Goal: Task Accomplishment & Management: Manage account settings

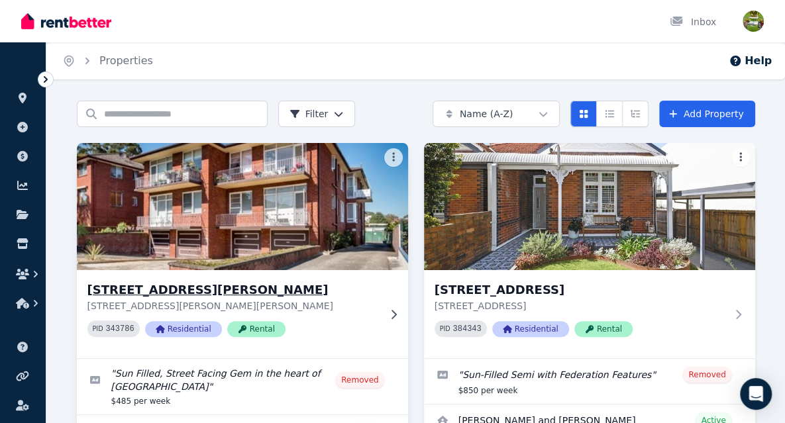
click at [115, 291] on h3 "[STREET_ADDRESS][PERSON_NAME]" at bounding box center [232, 290] width 291 height 19
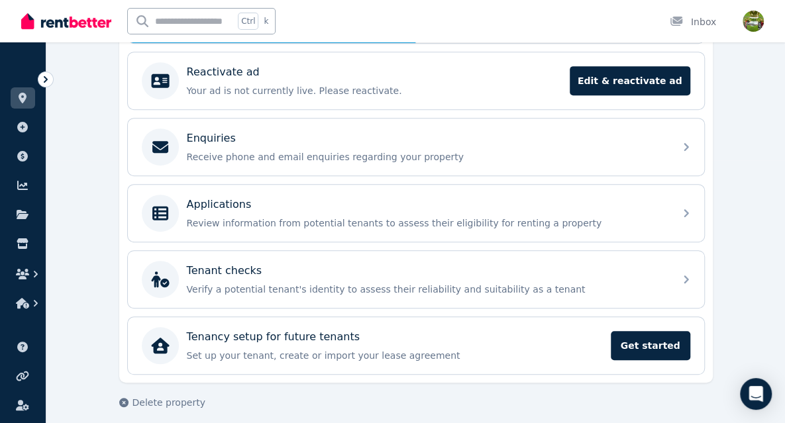
scroll to position [268, 0]
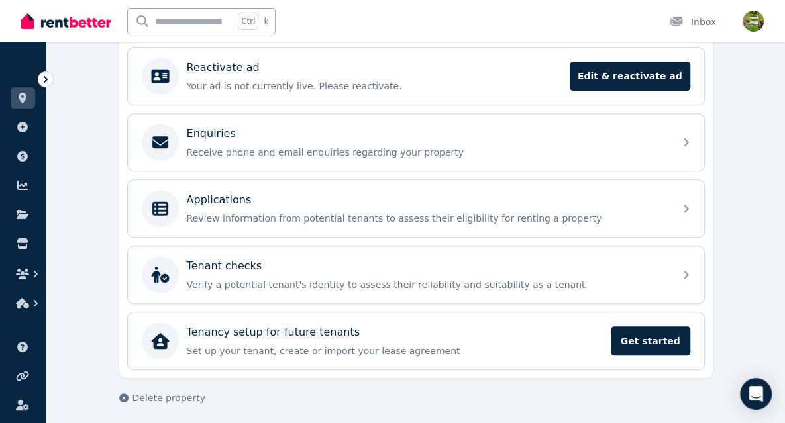
click at [49, 78] on icon at bounding box center [45, 79] width 13 height 13
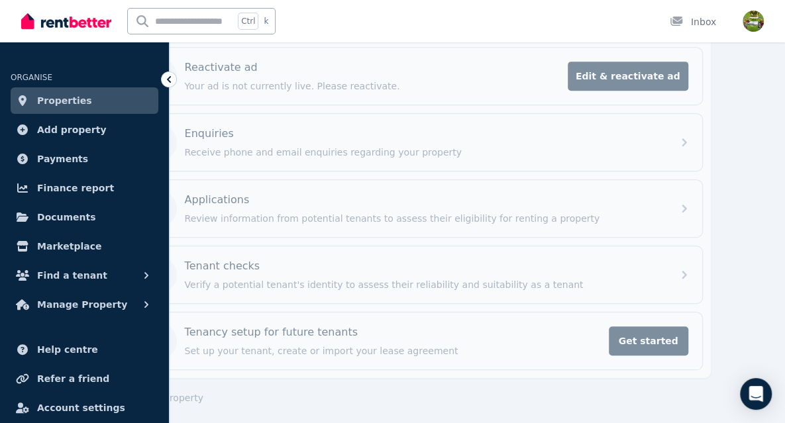
scroll to position [34, 0]
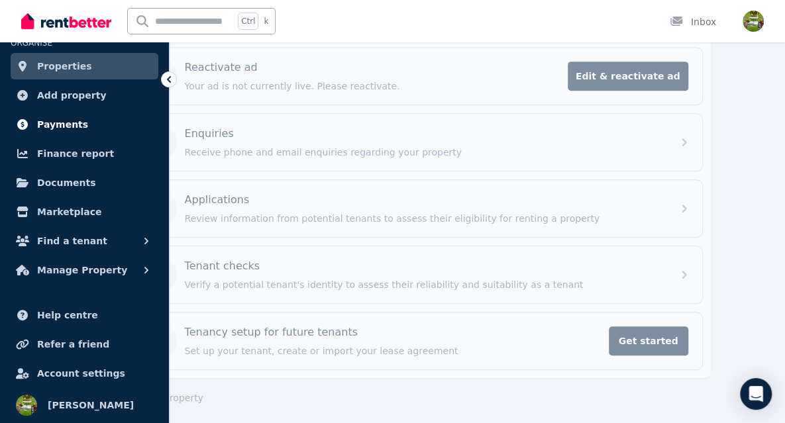
click at [52, 127] on span "Payments" at bounding box center [62, 125] width 51 height 16
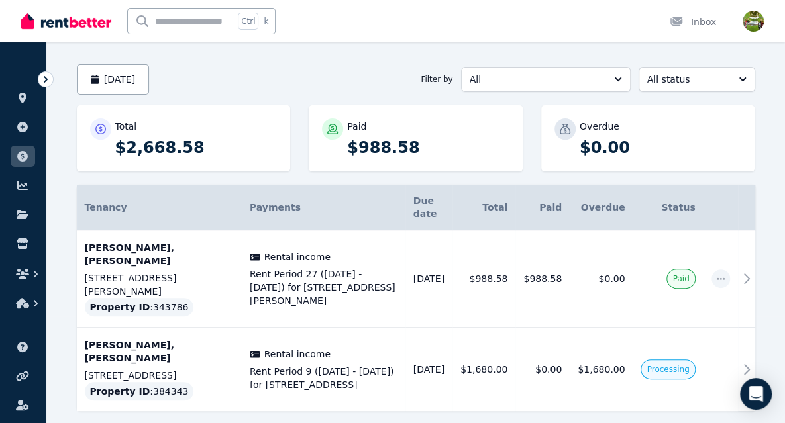
scroll to position [105, 0]
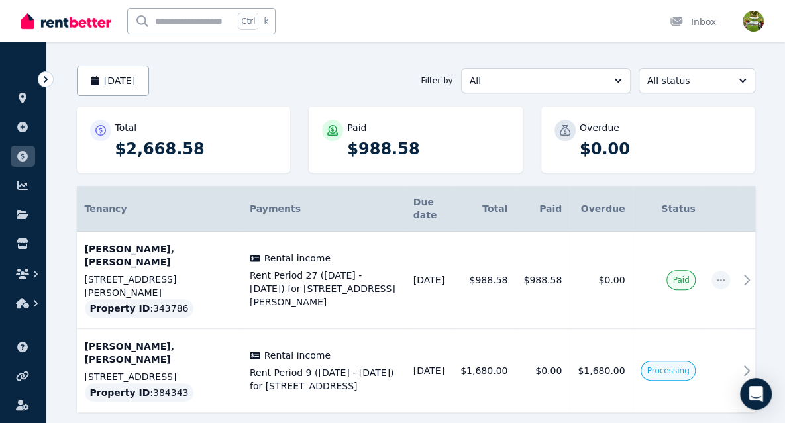
click at [43, 77] on icon at bounding box center [45, 79] width 13 height 13
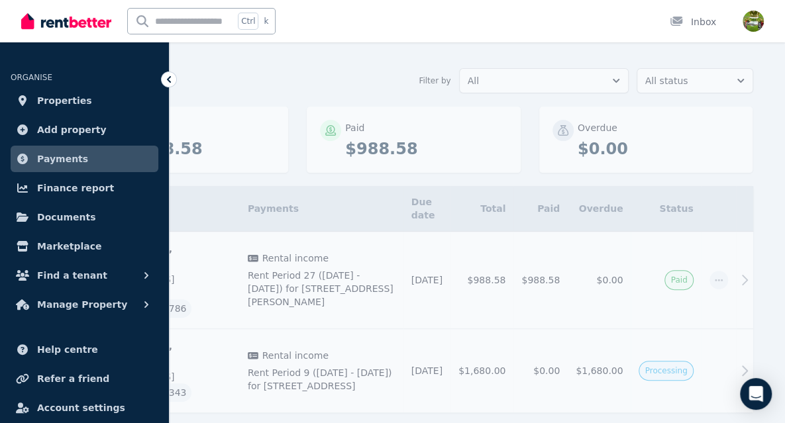
scroll to position [34, 0]
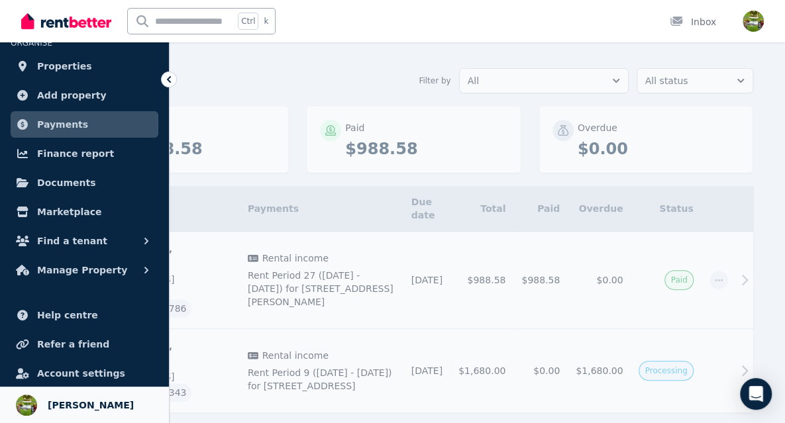
click at [70, 403] on span "[PERSON_NAME]" at bounding box center [91, 405] width 86 height 16
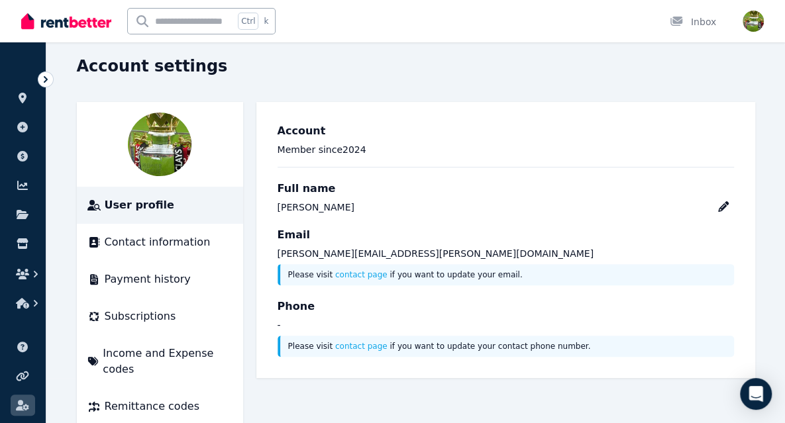
scroll to position [54, 0]
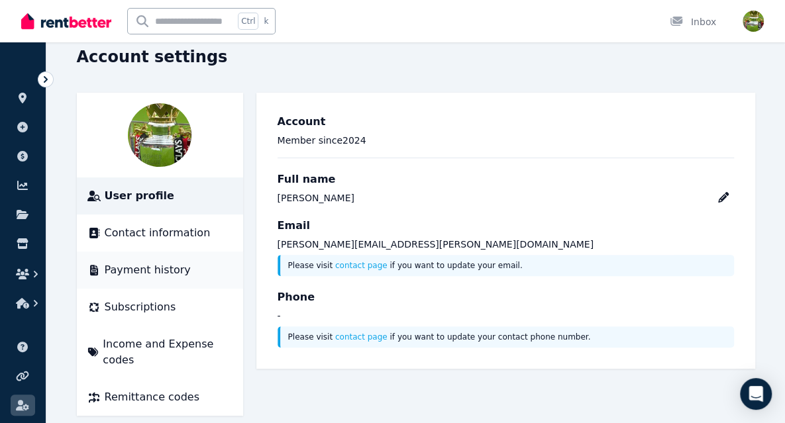
click at [132, 272] on span "Payment history" at bounding box center [148, 270] width 86 height 16
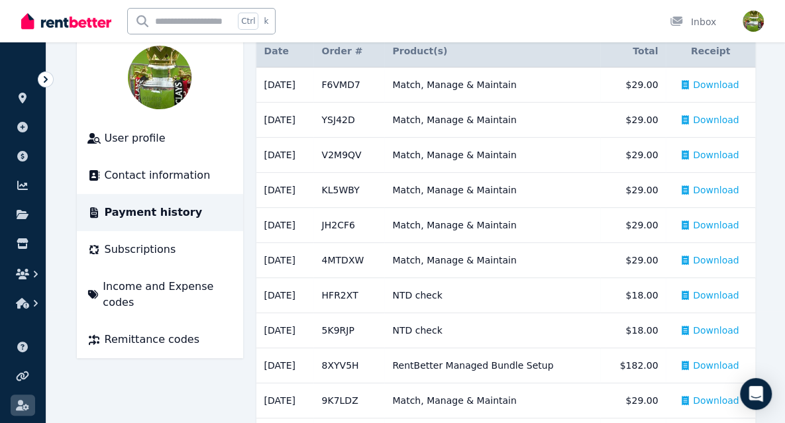
scroll to position [111, 0]
click at [122, 175] on span "Contact information" at bounding box center [158, 176] width 106 height 16
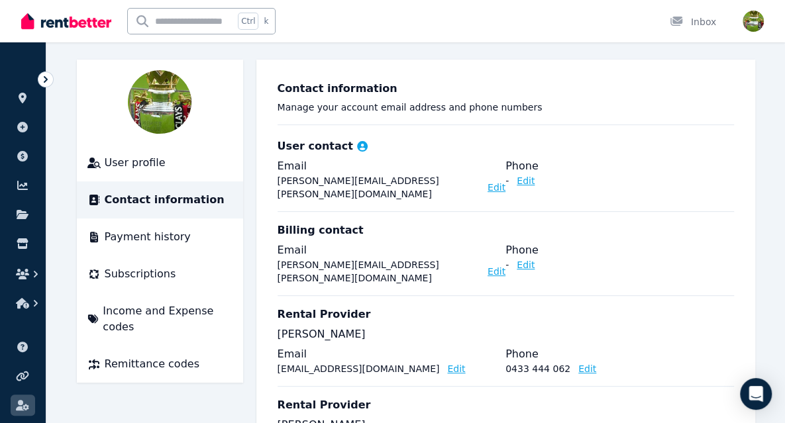
scroll to position [51, 0]
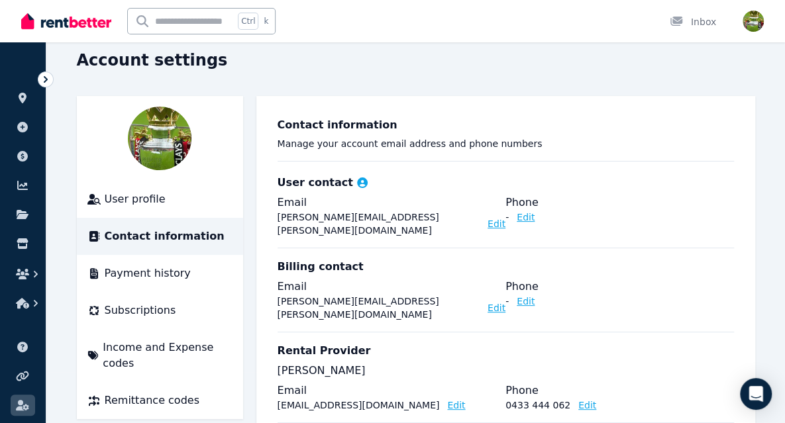
click at [46, 79] on icon at bounding box center [45, 79] width 13 height 13
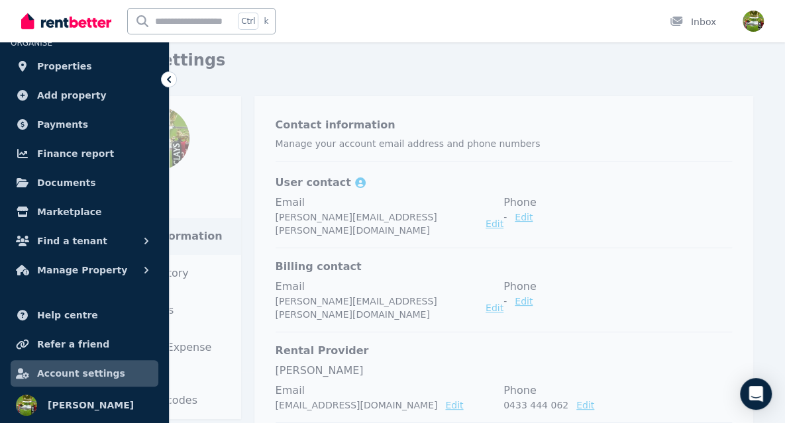
scroll to position [109, 0]
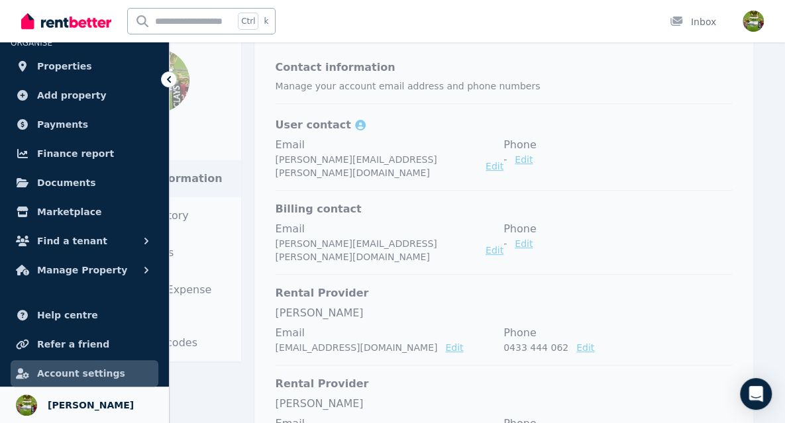
click at [69, 404] on span "[PERSON_NAME]" at bounding box center [91, 405] width 86 height 16
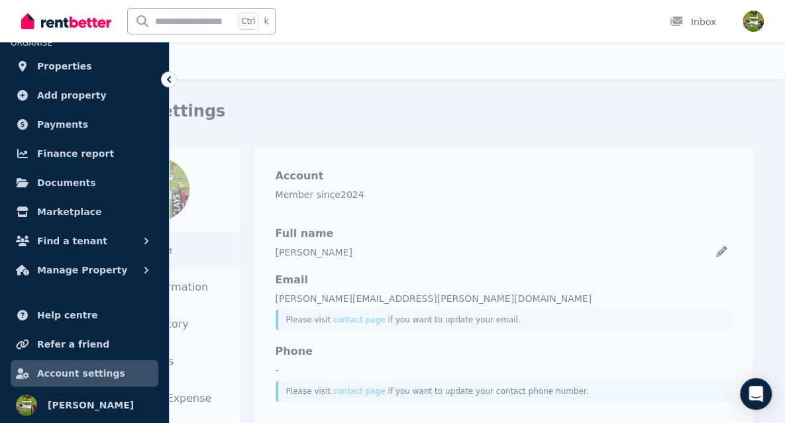
click at [168, 79] on icon at bounding box center [169, 79] width 4 height 7
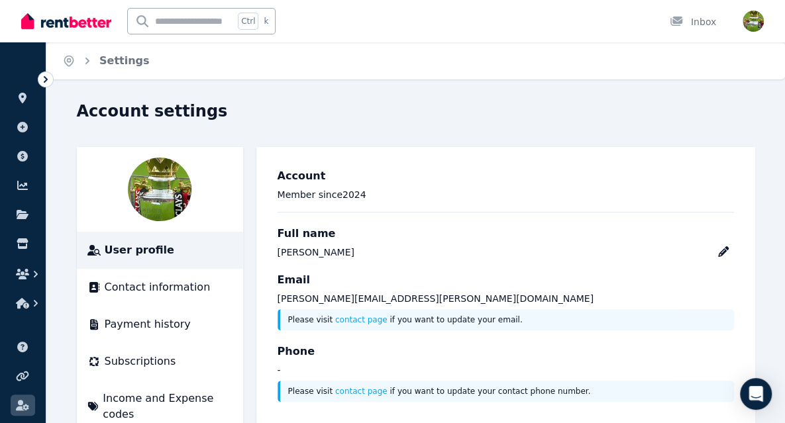
scroll to position [54, 0]
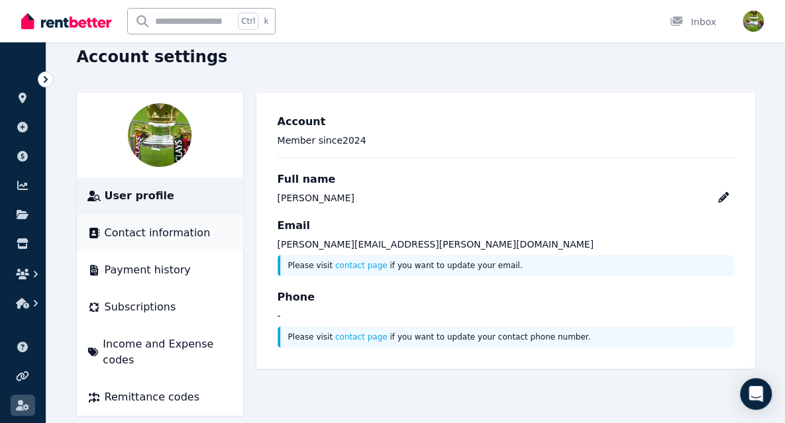
click at [118, 232] on span "Contact information" at bounding box center [158, 233] width 106 height 16
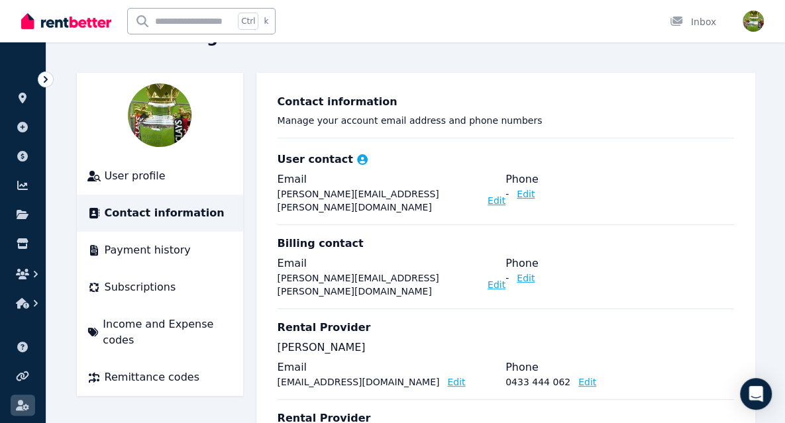
scroll to position [78, 0]
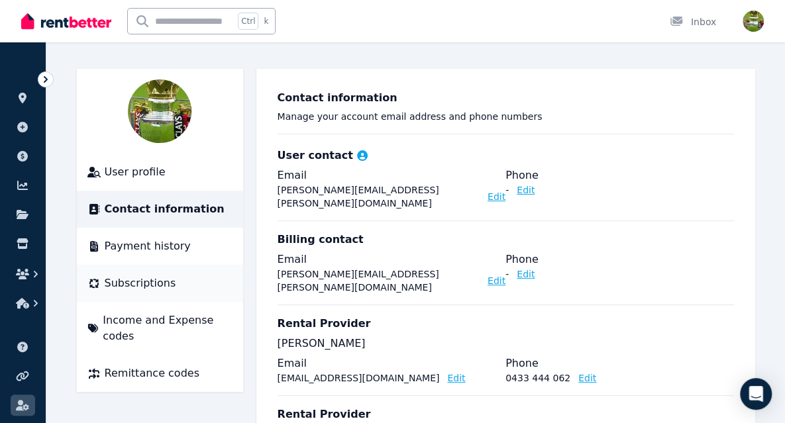
click at [115, 289] on span "Subscriptions" at bounding box center [141, 283] width 72 height 16
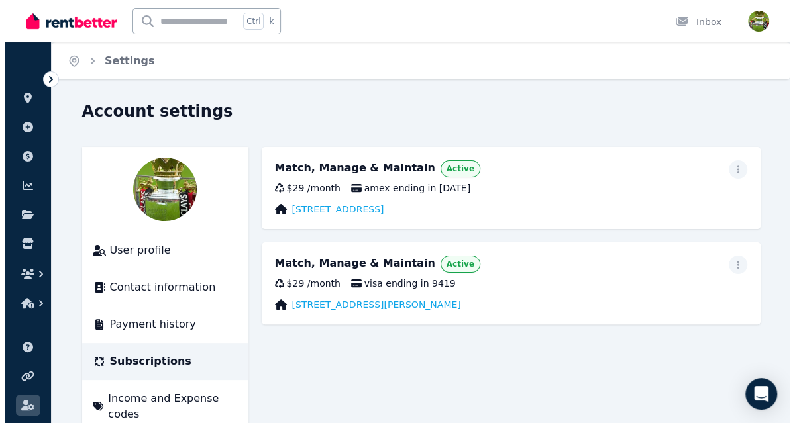
scroll to position [54, 0]
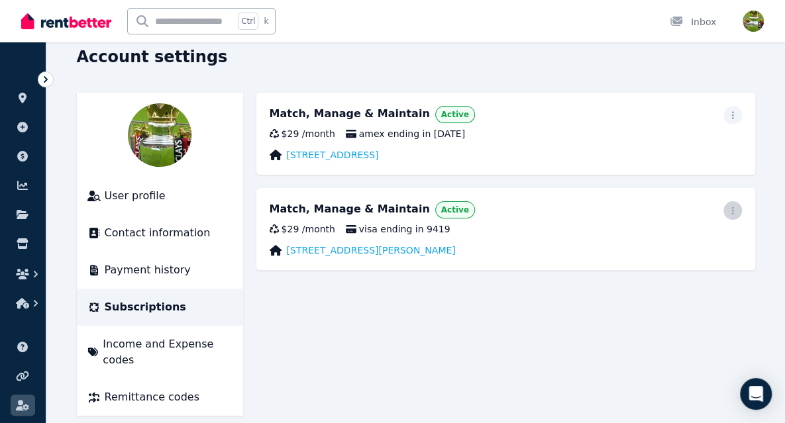
click at [732, 210] on icon "button" at bounding box center [732, 211] width 2 height 8
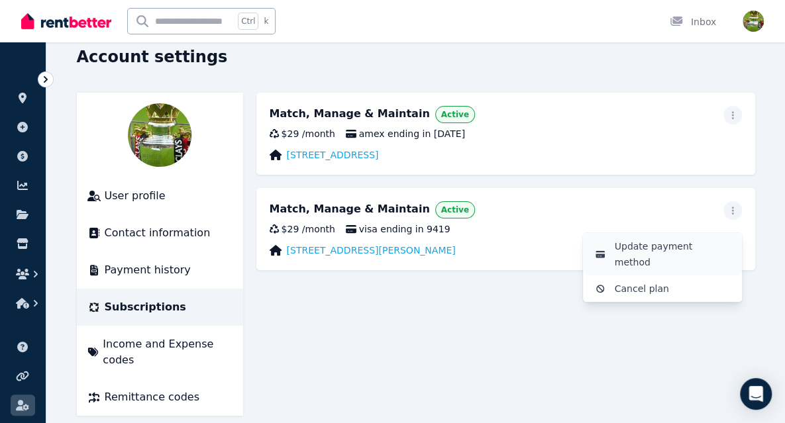
click at [711, 244] on span "Update payment method" at bounding box center [673, 254] width 117 height 32
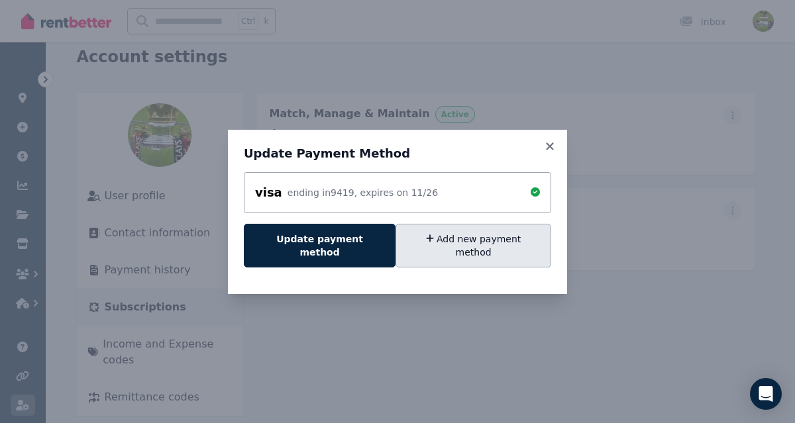
click at [450, 251] on button "Add new payment method" at bounding box center [473, 246] width 156 height 44
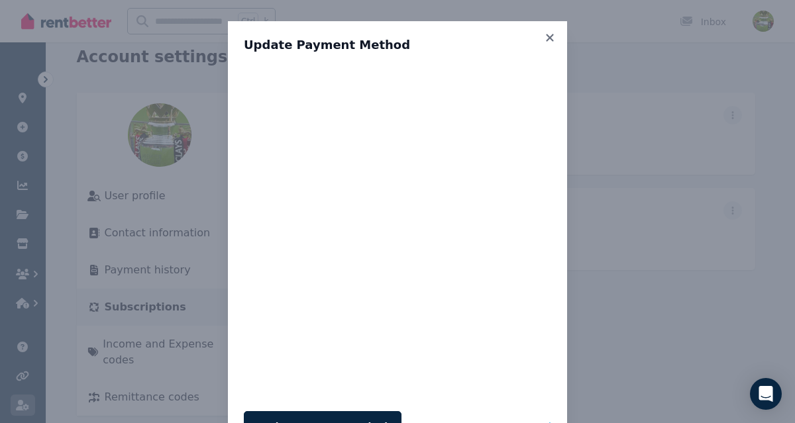
scroll to position [55, 0]
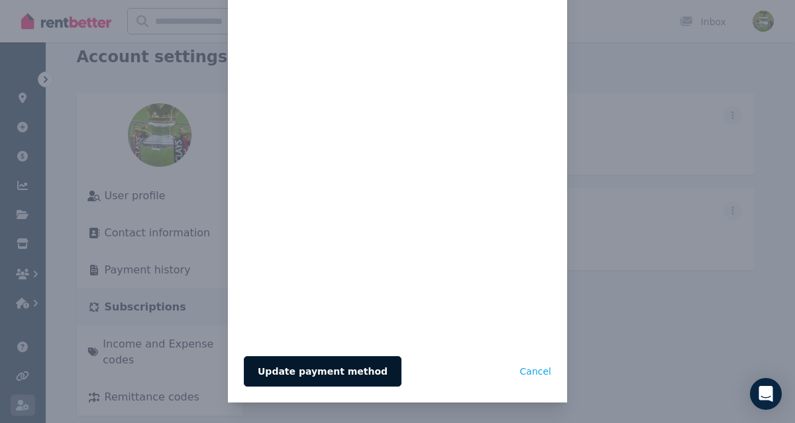
click at [294, 375] on button "Update payment method" at bounding box center [323, 371] width 158 height 30
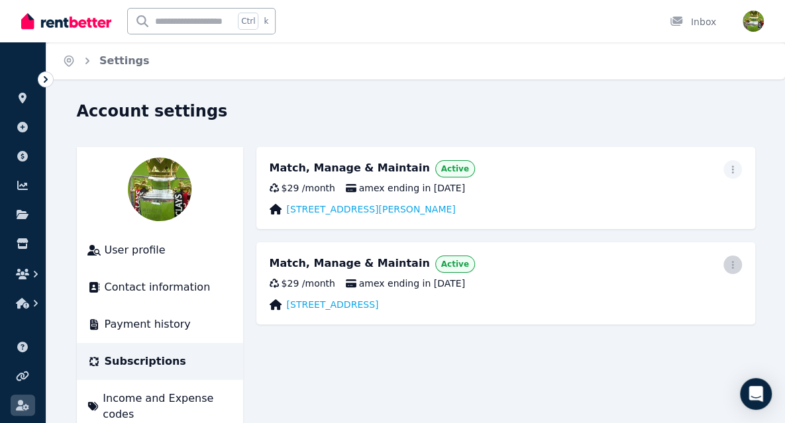
click at [736, 263] on icon "button" at bounding box center [732, 264] width 11 height 9
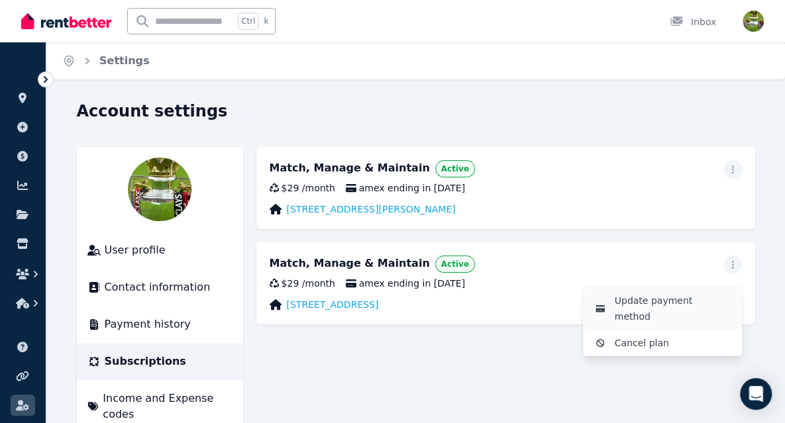
click at [705, 302] on span "Update payment method" at bounding box center [673, 309] width 117 height 32
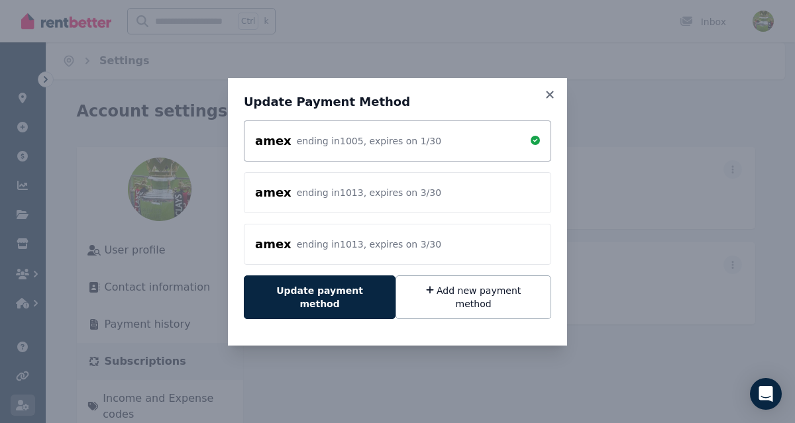
click at [479, 213] on div "amex ending in 1013 , expires on 3 / 30" at bounding box center [397, 192] width 307 height 41
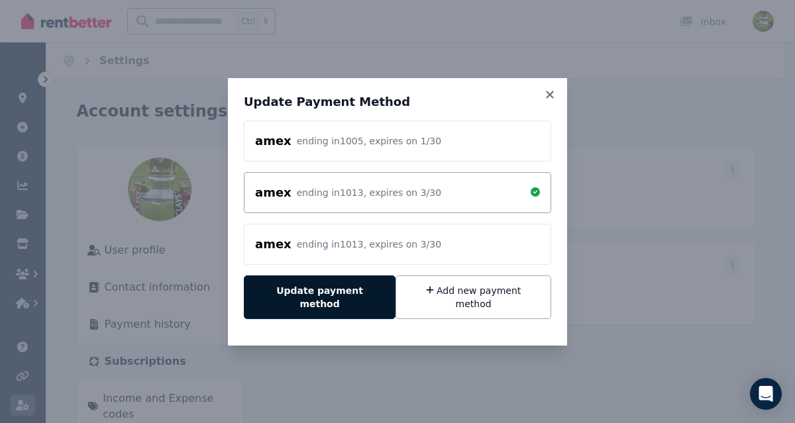
click at [340, 299] on button "Update payment method" at bounding box center [320, 297] width 152 height 44
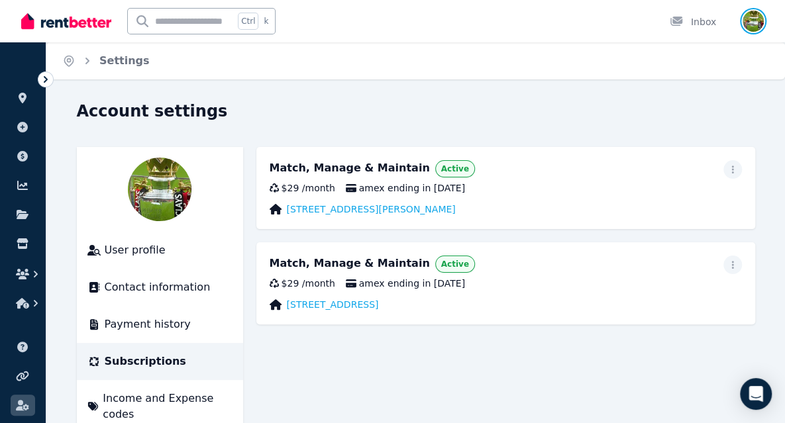
click at [754, 21] on img "button" at bounding box center [752, 21] width 21 height 21
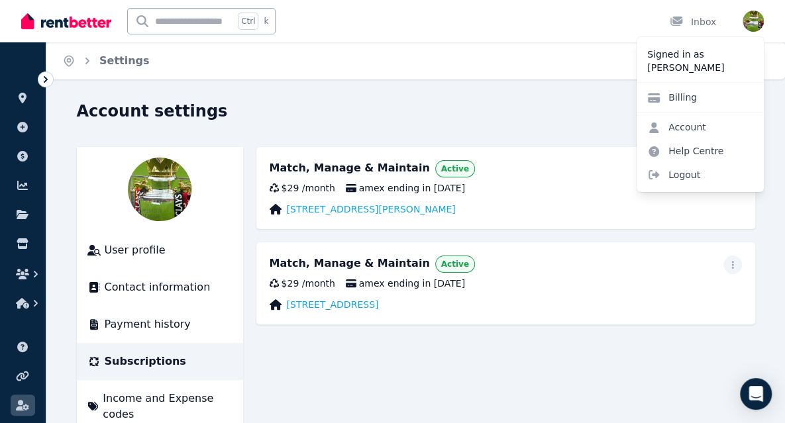
click at [696, 187] on div "Account Help Centre Logout" at bounding box center [699, 150] width 127 height 77
click at [691, 183] on span "Logout" at bounding box center [699, 175] width 127 height 24
